Goal: Task Accomplishment & Management: Use online tool/utility

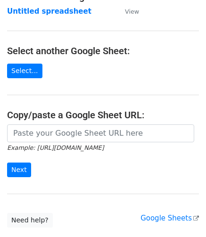
scroll to position [73, 0]
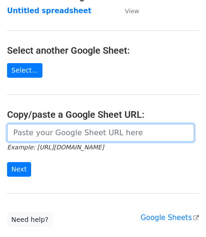
click at [48, 135] on input "url" at bounding box center [100, 133] width 187 height 18
paste input "[URL][DOMAIN_NAME]"
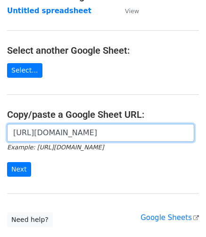
scroll to position [0, 236]
type input "https://docs.google.com/spreadsheets/d/1aYUnaRTaGDBlKHRGtg9vdI7K1BfhVjGiyldKoEW…"
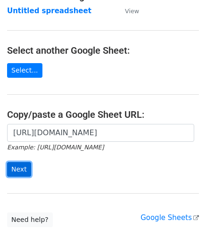
scroll to position [0, 0]
click at [17, 168] on input "Next" at bounding box center [19, 169] width 24 height 15
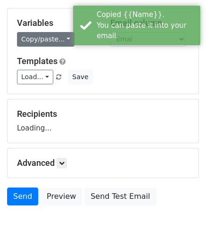
scroll to position [127, 0]
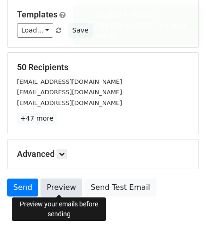
click at [56, 189] on link "Preview" at bounding box center [61, 188] width 41 height 18
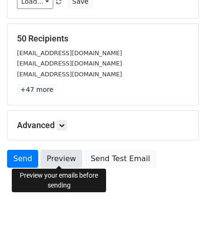
scroll to position [164, 0]
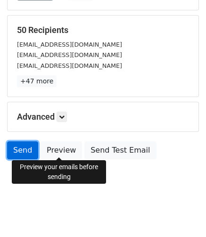
click at [26, 144] on link "Send" at bounding box center [22, 150] width 31 height 18
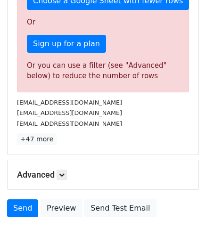
scroll to position [273, 0]
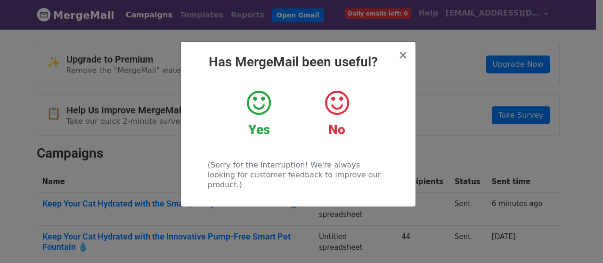
click at [257, 117] on icon at bounding box center [259, 103] width 24 height 28
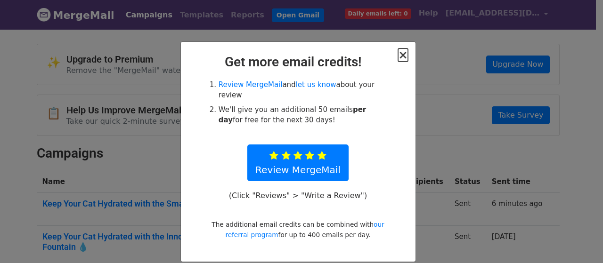
click at [400, 53] on span "×" at bounding box center [402, 55] width 9 height 13
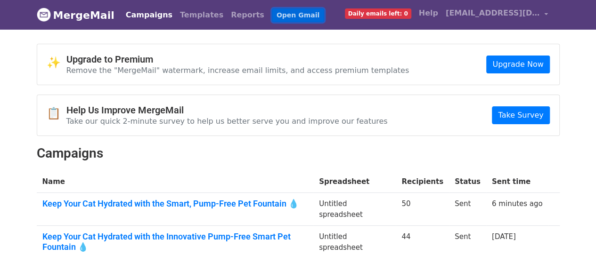
click at [289, 14] on link "Open Gmail" at bounding box center [298, 15] width 52 height 14
click at [44, 11] on img at bounding box center [44, 15] width 14 height 14
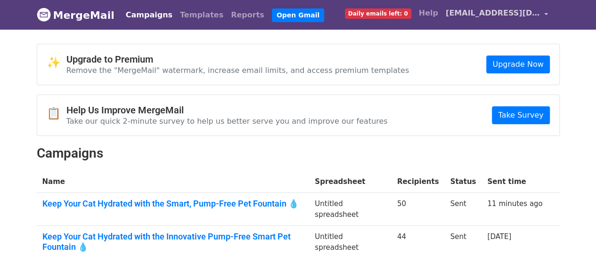
click at [473, 14] on span "[EMAIL_ADDRESS][DOMAIN_NAME]" at bounding box center [493, 13] width 94 height 11
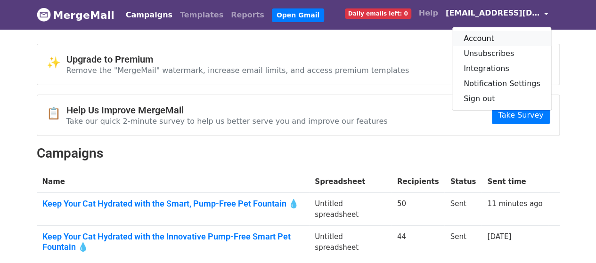
click at [487, 37] on link "Account" at bounding box center [501, 38] width 99 height 15
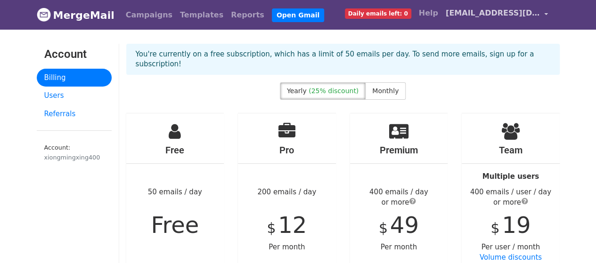
click at [484, 13] on span "[EMAIL_ADDRESS][DOMAIN_NAME]" at bounding box center [493, 13] width 94 height 11
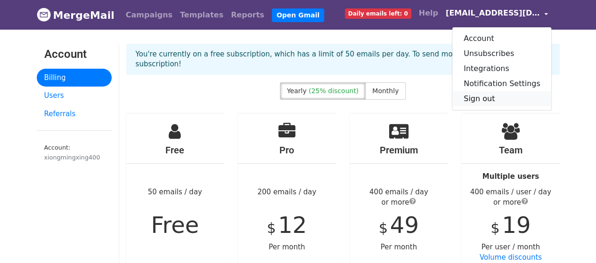
click at [494, 104] on link "Sign out" at bounding box center [501, 98] width 99 height 15
